Goal: Task Accomplishment & Management: Use online tool/utility

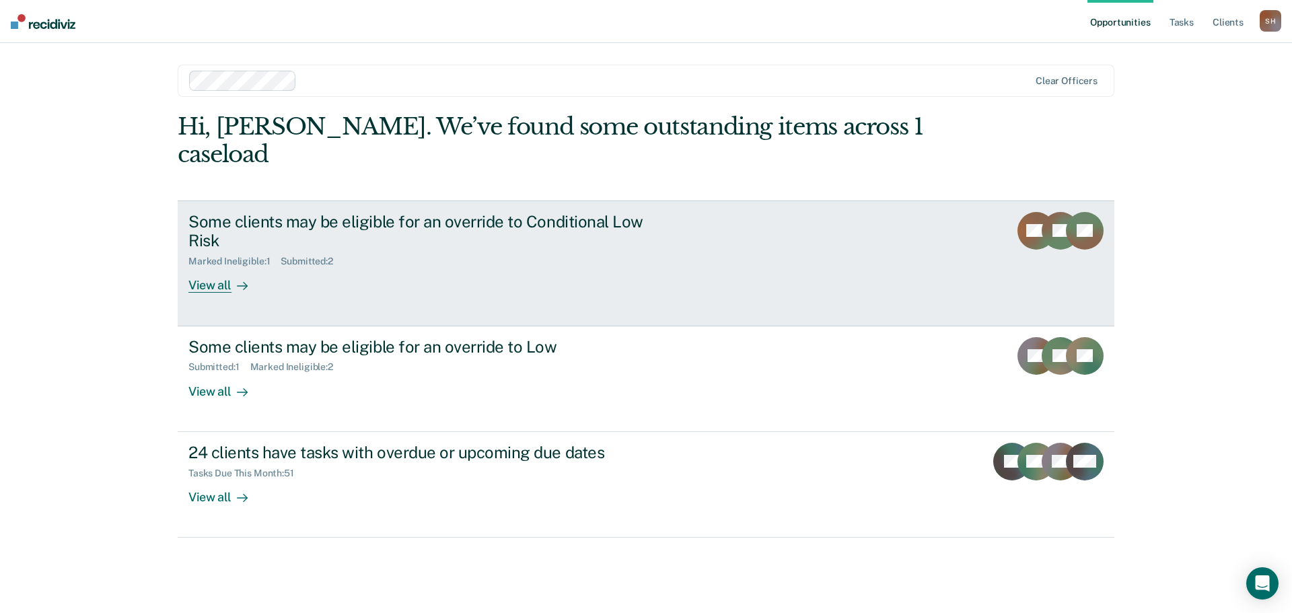
click at [216, 267] on div "View all" at bounding box center [225, 280] width 75 height 26
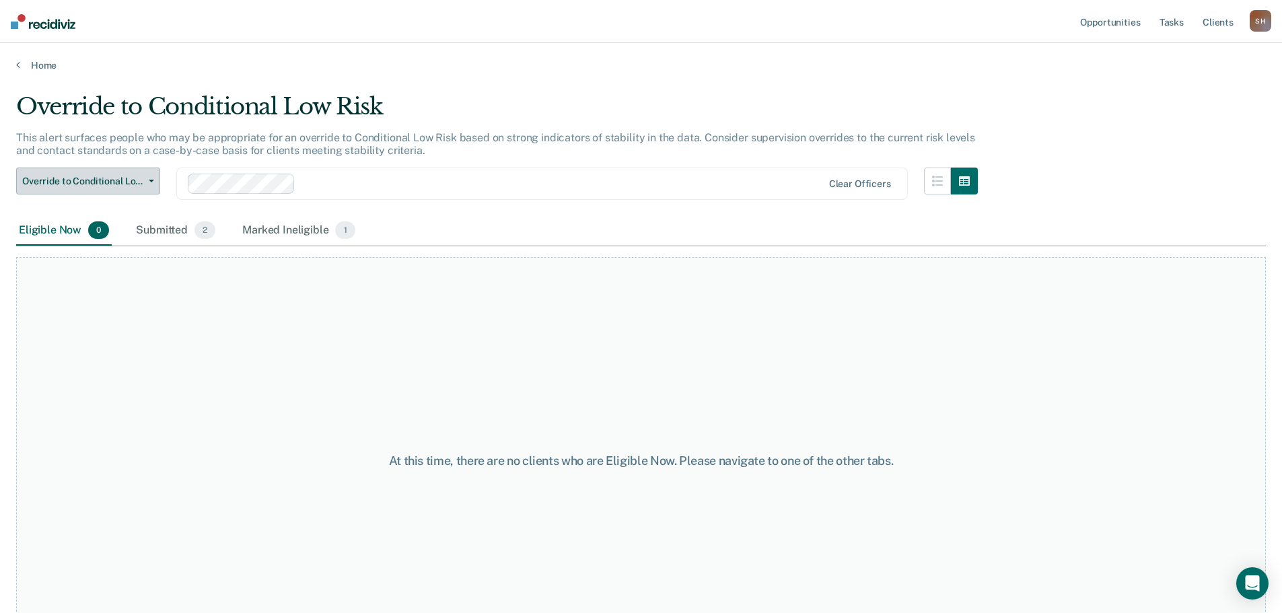
click at [135, 185] on span "Override to Conditional Low Risk" at bounding box center [82, 181] width 121 height 11
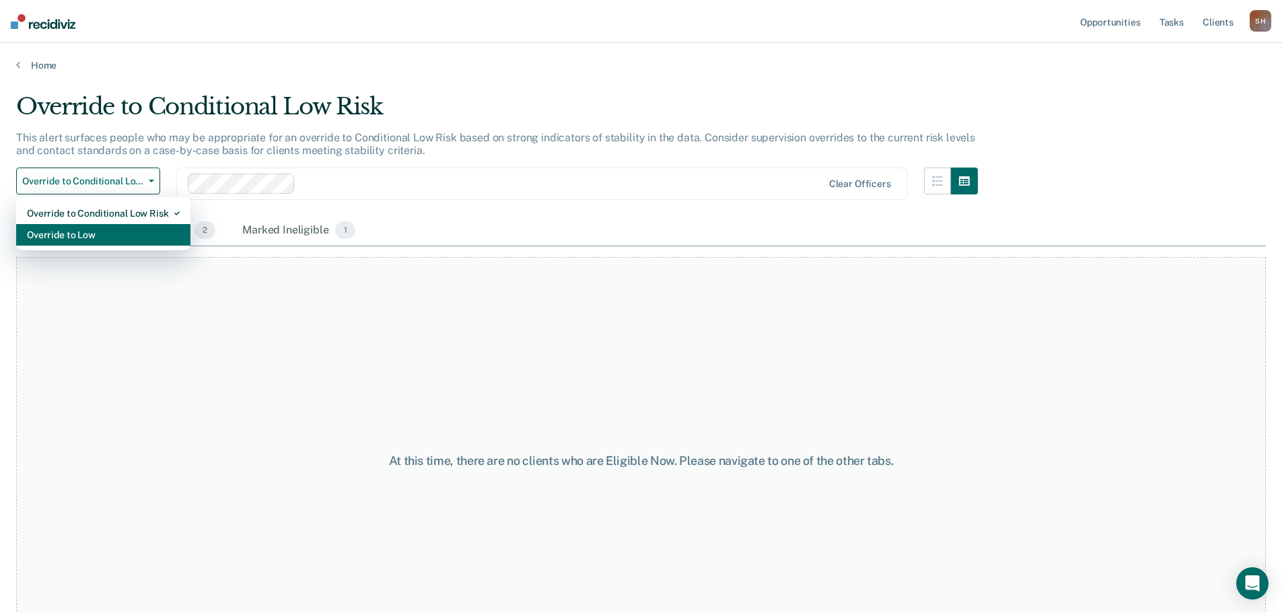
click at [131, 233] on div "Override to Low" at bounding box center [103, 235] width 153 height 22
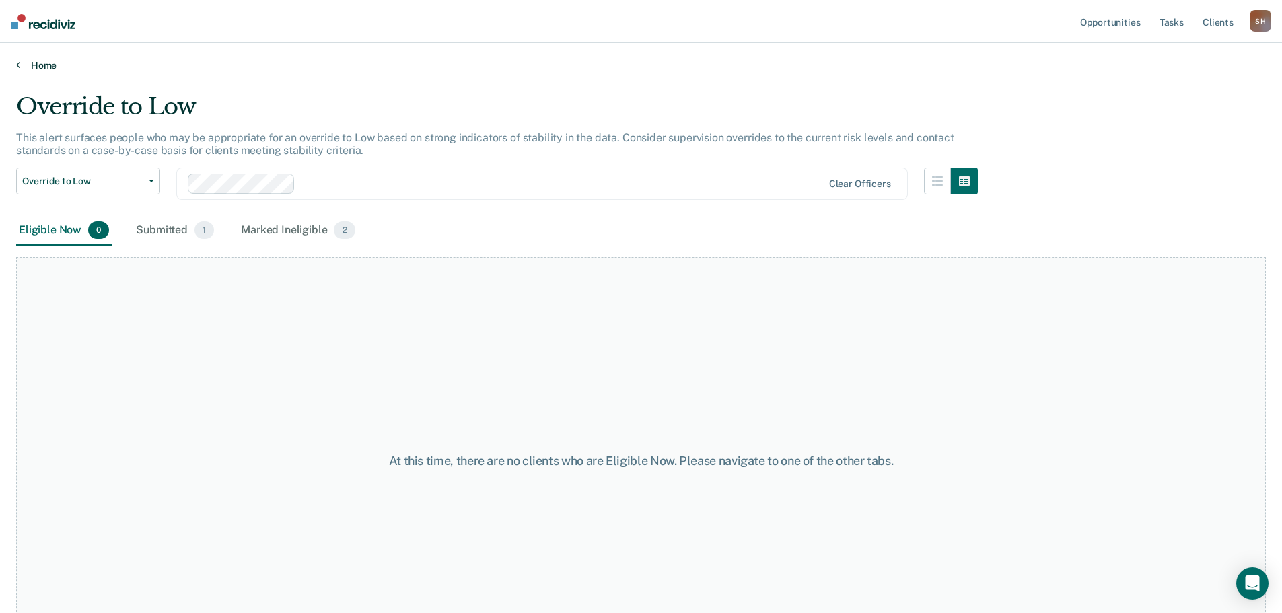
click at [60, 67] on link "Home" at bounding box center [641, 65] width 1250 height 12
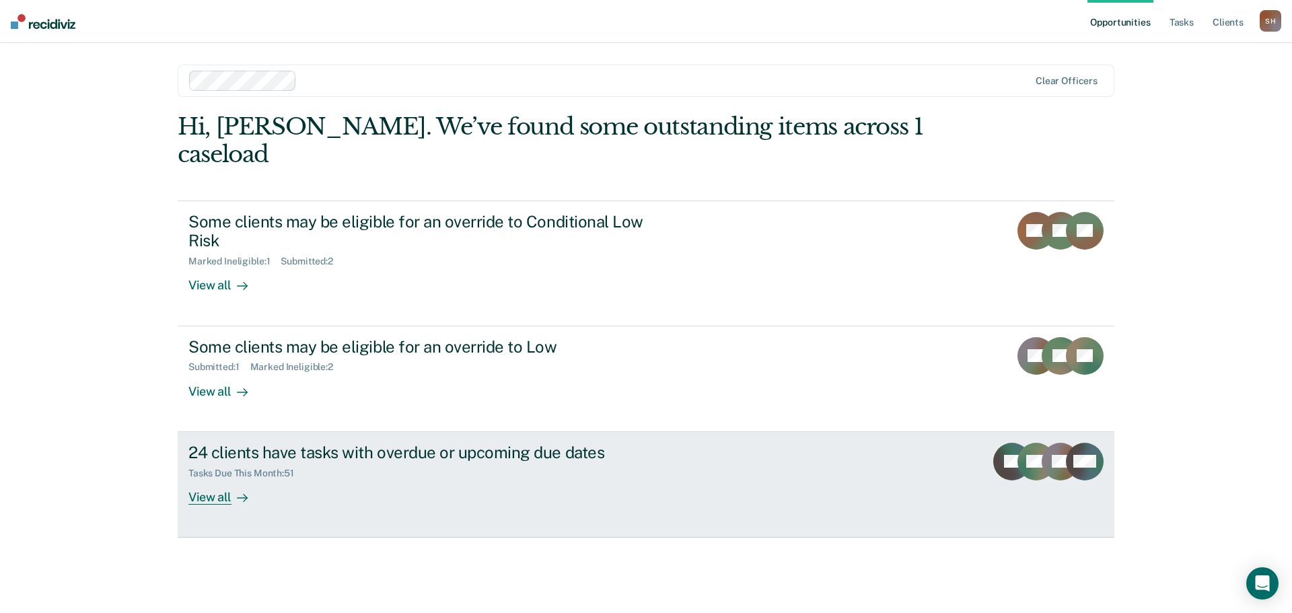
click at [216, 478] on div "View all" at bounding box center [225, 491] width 75 height 26
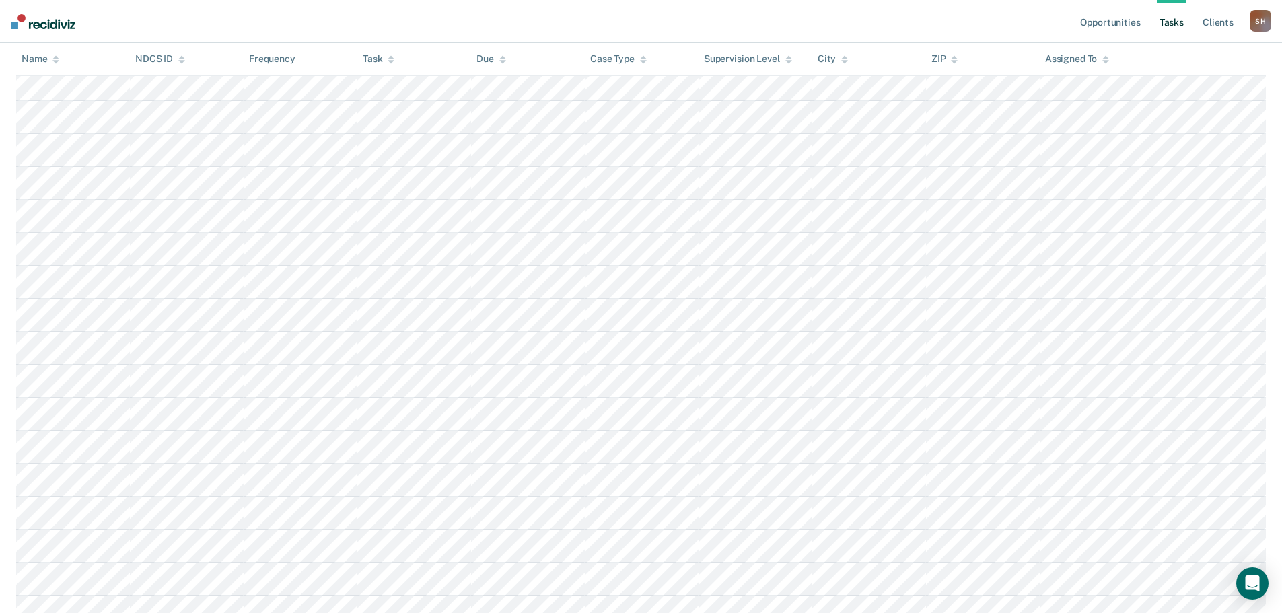
scroll to position [2, 0]
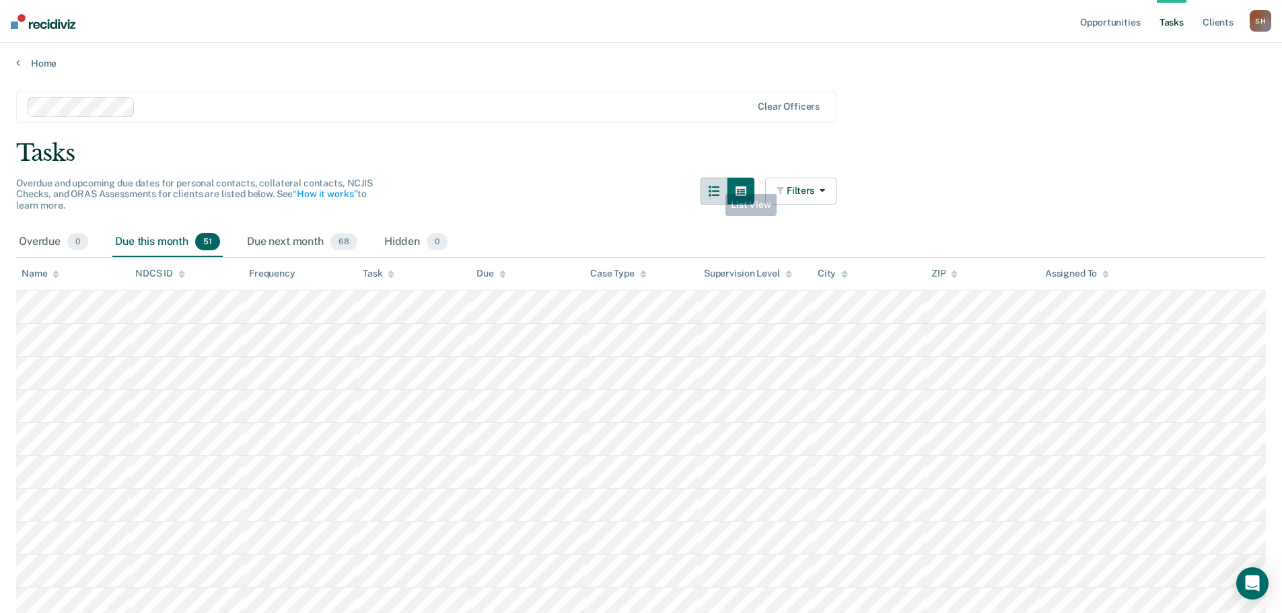
click at [717, 189] on icon "button" at bounding box center [714, 191] width 11 height 11
